Goal: Task Accomplishment & Management: Use online tool/utility

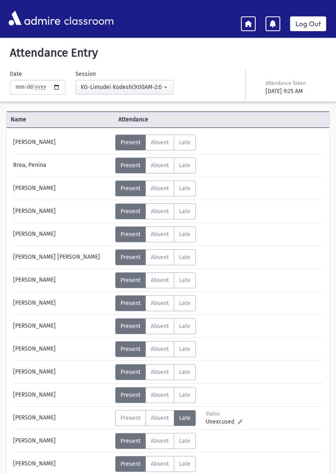
scroll to position [16, 0]
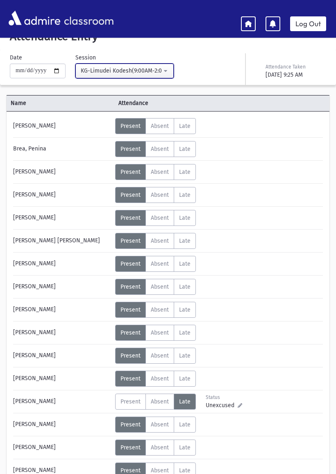
click at [89, 77] on button "KG-Limudei Kodesh(9:00AM-2:00PM)" at bounding box center [125, 71] width 98 height 15
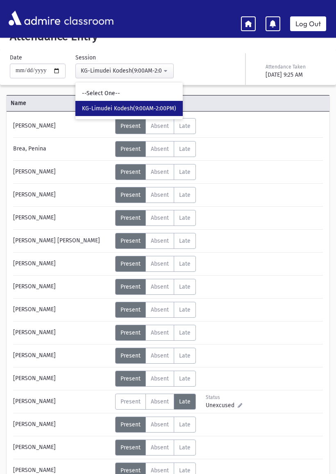
click at [309, 26] on link "Log Out" at bounding box center [309, 23] width 36 height 15
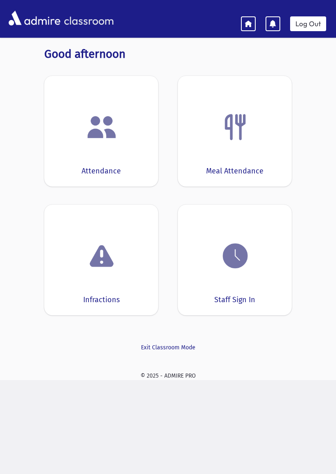
scroll to position [16, 0]
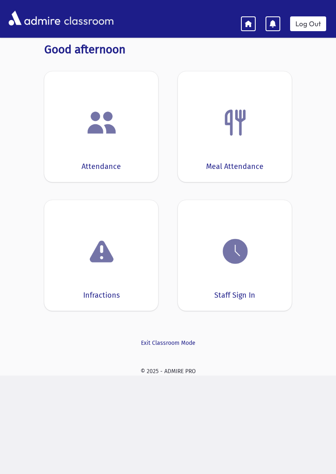
click at [227, 145] on div "Meal Attendance" at bounding box center [235, 126] width 114 height 111
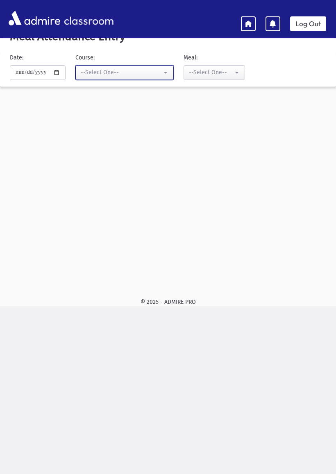
click at [94, 72] on div "--Select One--" at bounding box center [121, 72] width 81 height 9
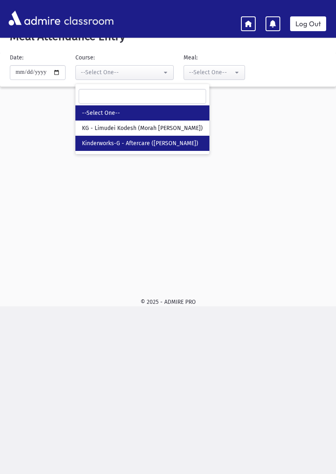
click at [87, 144] on span "Kinderworks-G - Aftercare ([PERSON_NAME])" at bounding box center [140, 144] width 117 height 8
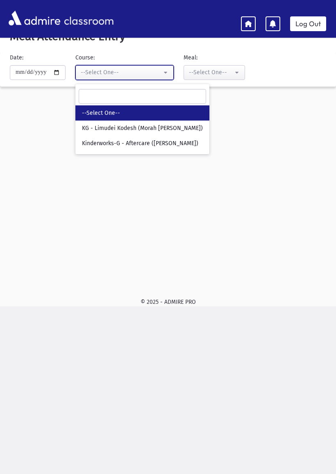
select select "***"
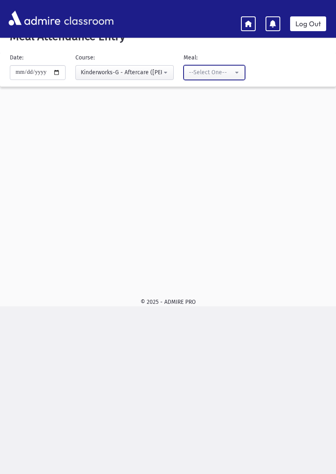
click at [196, 66] on button "--Select One--" at bounding box center [215, 72] width 62 height 15
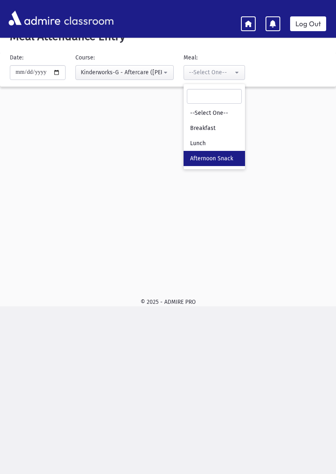
click at [190, 160] on span "Afternoon Snack" at bounding box center [211, 159] width 43 height 8
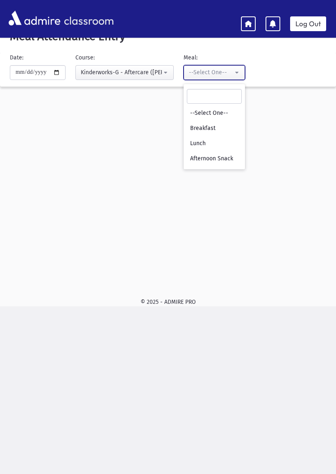
select select "*"
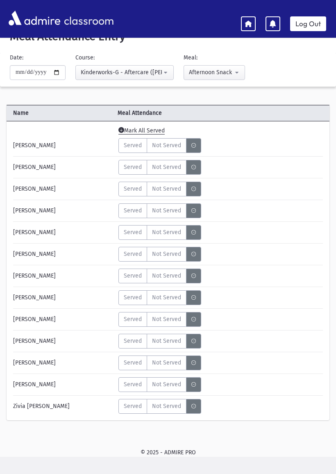
click at [132, 128] on span "Mark All Served" at bounding box center [142, 130] width 46 height 7
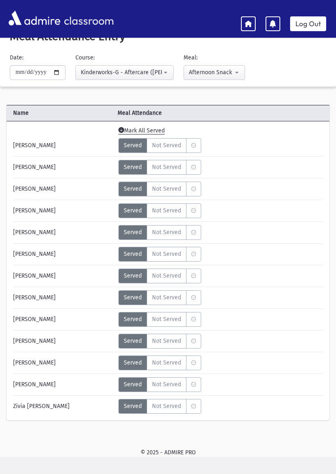
click at [162, 407] on span "Not Served" at bounding box center [166, 406] width 29 height 9
click at [169, 298] on span "Not Served" at bounding box center [166, 297] width 29 height 9
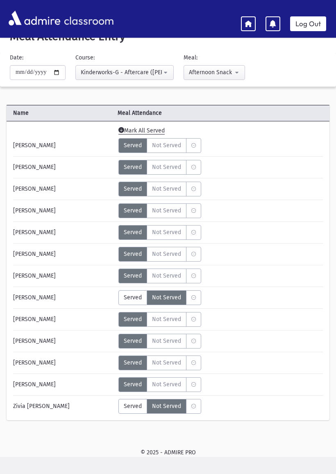
click at [262, 14] on div "Log Out" at bounding box center [288, 22] width 95 height 18
click at [245, 21] on icon at bounding box center [248, 23] width 7 height 7
